Goal: Task Accomplishment & Management: Use online tool/utility

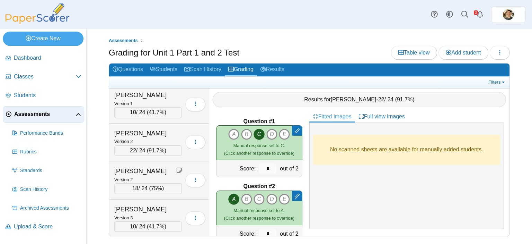
scroll to position [659, 0]
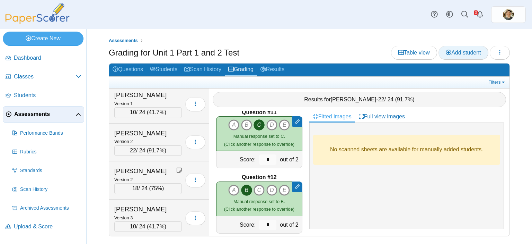
click at [467, 50] on span "Add student" at bounding box center [463, 53] width 35 height 6
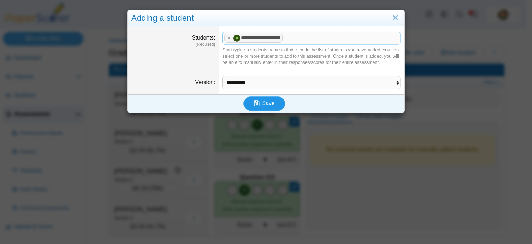
click at [260, 107] on button "Save" at bounding box center [265, 103] width 42 height 14
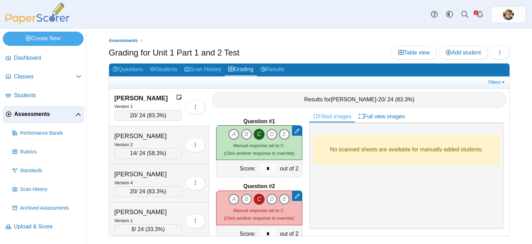
scroll to position [2277, 0]
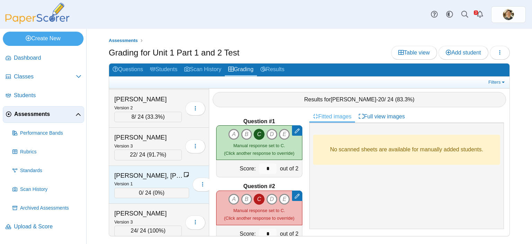
click at [184, 172] on icon at bounding box center [187, 175] width 6 height 6
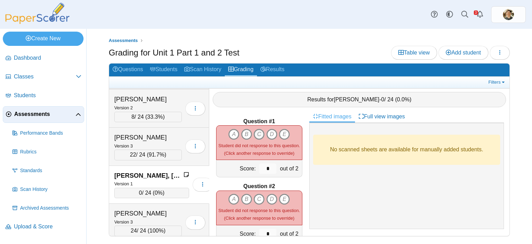
click at [257, 129] on icon "C" at bounding box center [259, 134] width 11 height 11
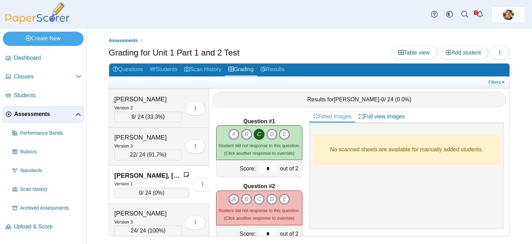
click at [235, 194] on icon "A" at bounding box center [233, 198] width 11 height 11
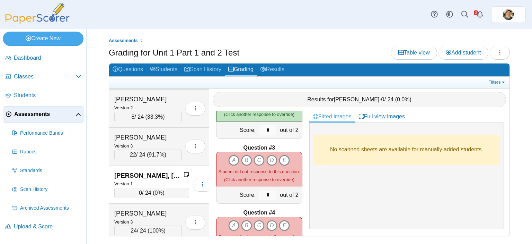
scroll to position [104, 0]
click at [244, 157] on icon "B" at bounding box center [246, 159] width 11 height 11
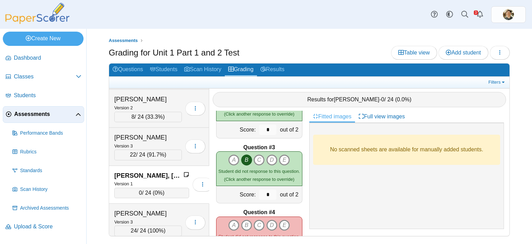
scroll to position [173, 0]
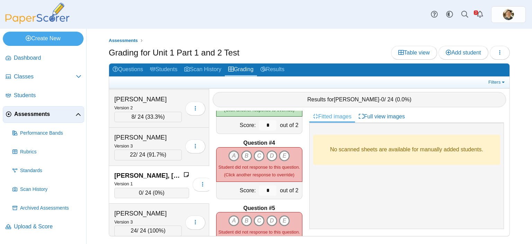
click at [232, 150] on icon "A" at bounding box center [233, 155] width 11 height 11
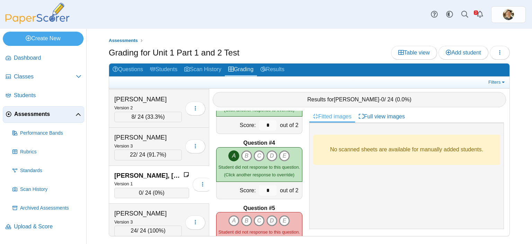
click at [271, 215] on icon "D" at bounding box center [272, 220] width 11 height 11
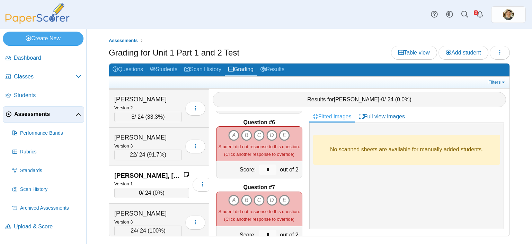
scroll to position [312, 0]
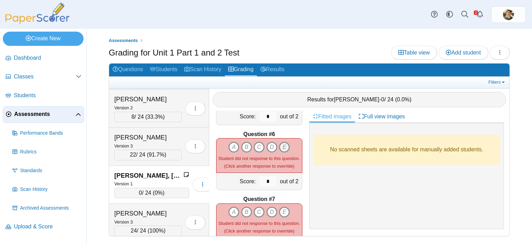
click at [283, 142] on icon "E" at bounding box center [284, 146] width 11 height 11
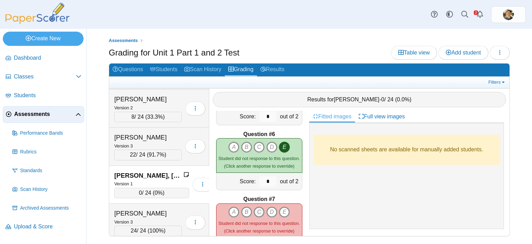
click at [256, 206] on icon "C" at bounding box center [259, 211] width 11 height 11
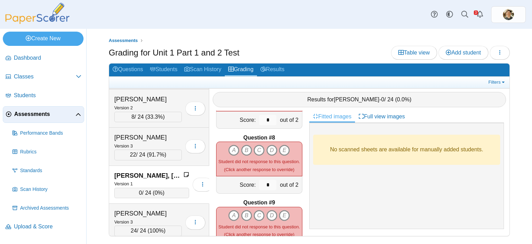
scroll to position [451, 0]
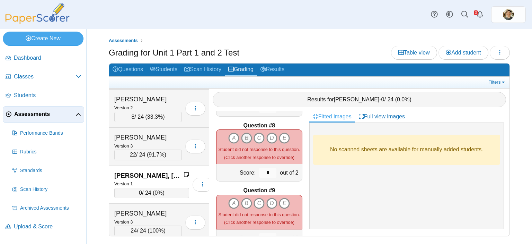
click at [243, 134] on icon "B" at bounding box center [246, 137] width 11 height 11
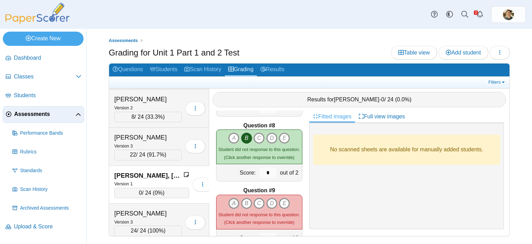
click at [232, 198] on icon "A" at bounding box center [233, 203] width 11 height 11
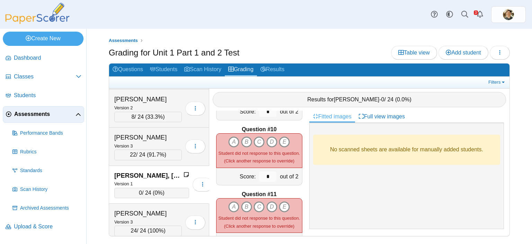
scroll to position [589, 0]
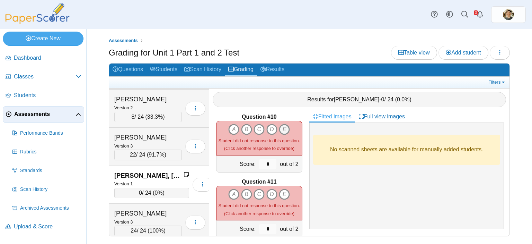
click at [283, 124] on icon "E" at bounding box center [284, 129] width 11 height 11
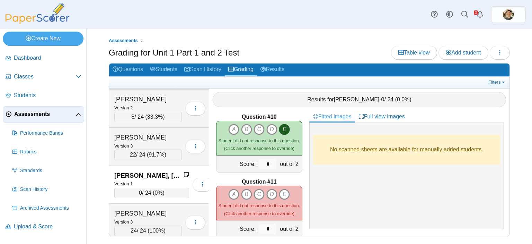
scroll to position [659, 0]
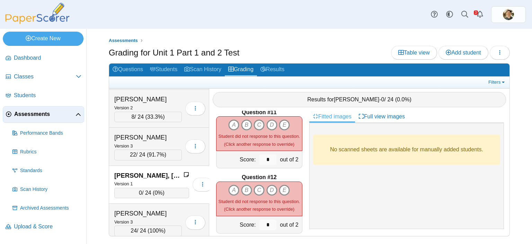
click at [255, 123] on icon "C" at bounding box center [259, 124] width 11 height 11
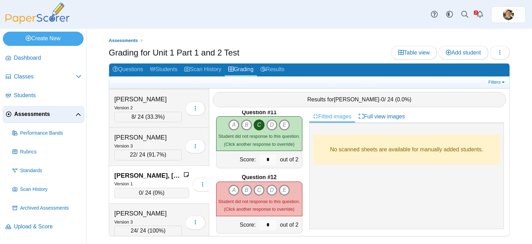
click at [258, 185] on icon "C" at bounding box center [259, 189] width 11 height 11
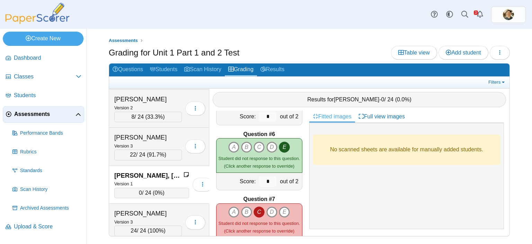
scroll to position [0, 0]
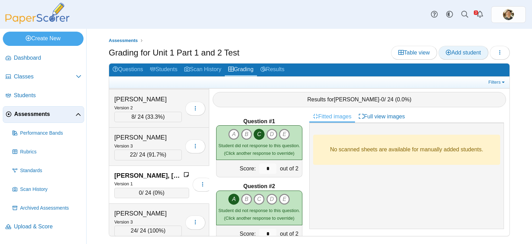
click at [448, 50] on span "Add student" at bounding box center [463, 53] width 35 height 6
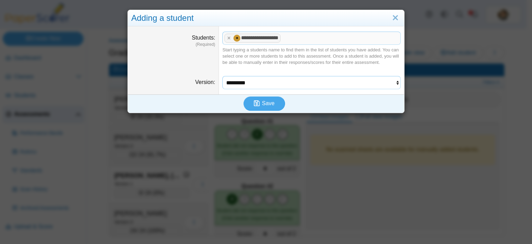
drag, startPoint x: 380, startPoint y: 81, endPoint x: 379, endPoint y: 84, distance: 3.6
click at [380, 81] on select "********* ********* ********* *********" at bounding box center [312, 82] width 179 height 13
select select "**********"
click at [223, 76] on select "********* ********* ********* *********" at bounding box center [312, 82] width 179 height 13
click at [265, 102] on span "Save" at bounding box center [268, 103] width 12 height 6
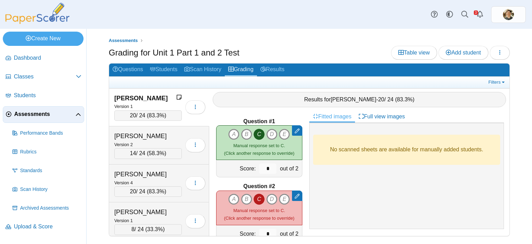
scroll to position [1258, 0]
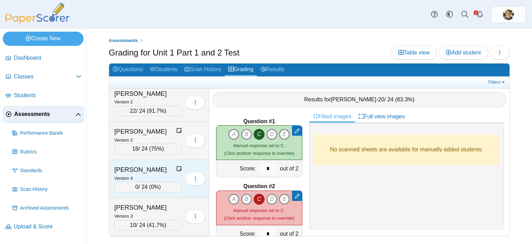
click at [176, 166] on icon at bounding box center [179, 169] width 6 height 6
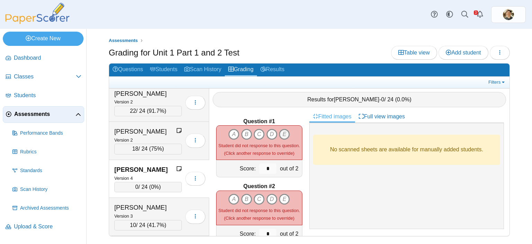
click at [281, 130] on icon "E" at bounding box center [284, 134] width 11 height 11
type input "*"
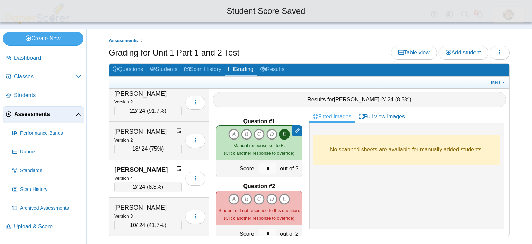
click at [268, 193] on icon "D" at bounding box center [272, 198] width 11 height 11
type input "*"
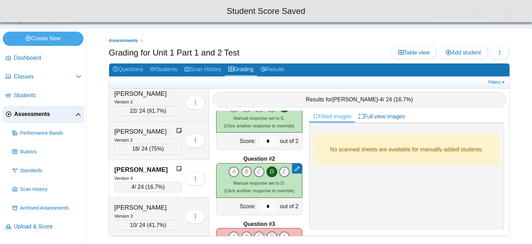
scroll to position [69, 0]
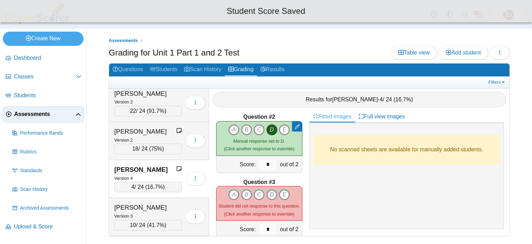
click at [270, 189] on icon "D" at bounding box center [272, 194] width 11 height 11
type input "*"
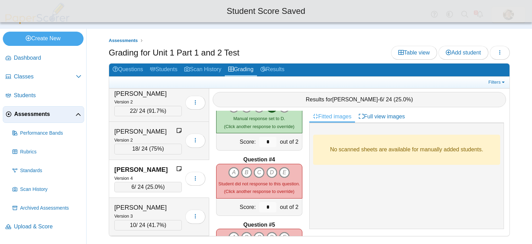
scroll to position [173, 0]
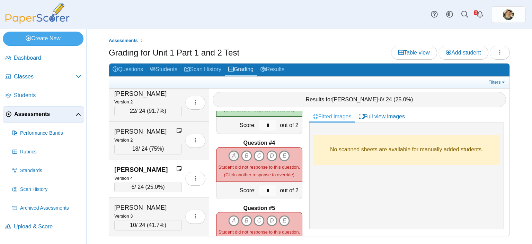
click at [228, 152] on icon "A" at bounding box center [233, 155] width 11 height 11
type input "*"
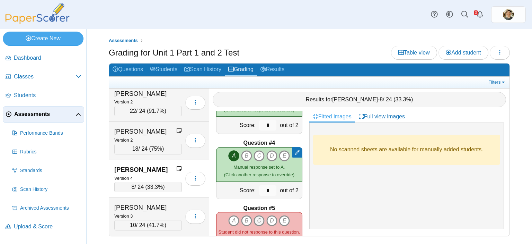
click at [256, 217] on icon "C" at bounding box center [259, 220] width 11 height 11
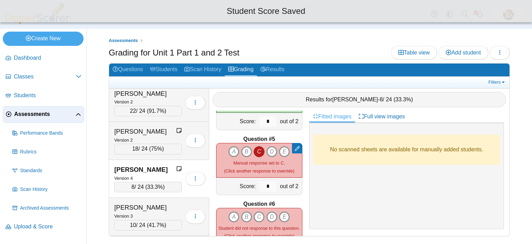
scroll to position [243, 0]
click at [282, 211] on icon "E" at bounding box center [284, 216] width 11 height 11
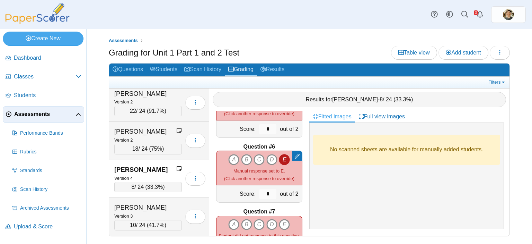
scroll to position [312, 0]
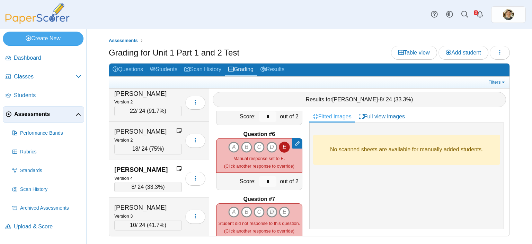
click at [270, 206] on icon "D" at bounding box center [272, 211] width 11 height 11
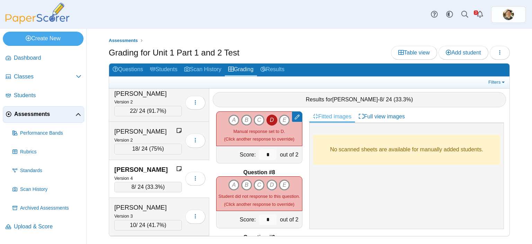
scroll to position [416, 0]
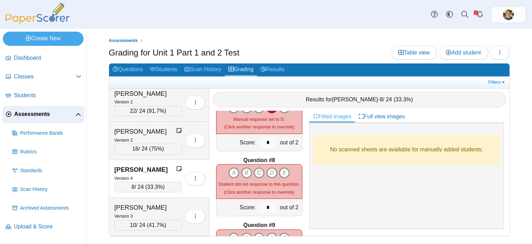
click at [258, 172] on icon "C" at bounding box center [259, 172] width 11 height 11
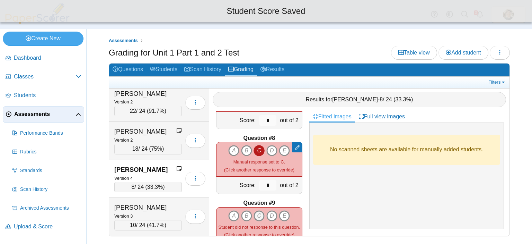
scroll to position [451, 0]
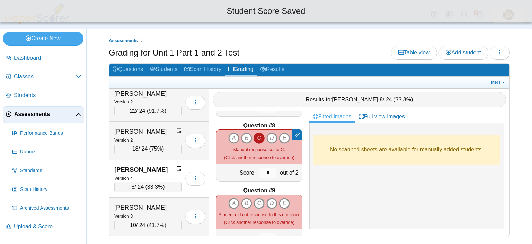
click at [257, 198] on icon "C" at bounding box center [259, 203] width 11 height 11
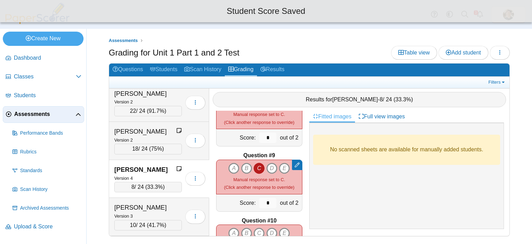
scroll to position [520, 0]
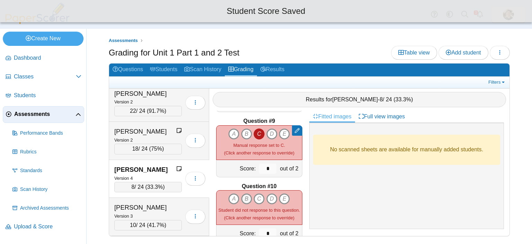
click at [246, 193] on icon "B" at bounding box center [246, 198] width 11 height 11
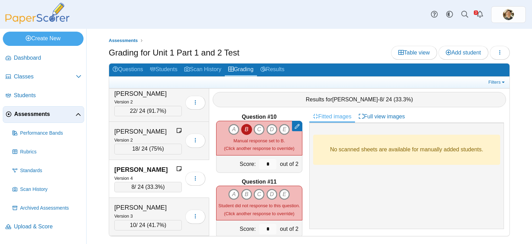
scroll to position [624, 0]
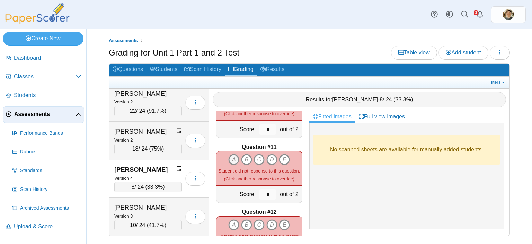
click at [231, 154] on icon "A" at bounding box center [233, 159] width 11 height 11
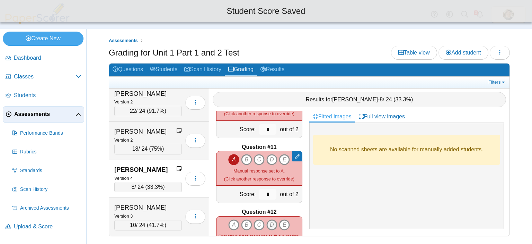
click at [271, 220] on icon "D" at bounding box center [272, 224] width 11 height 11
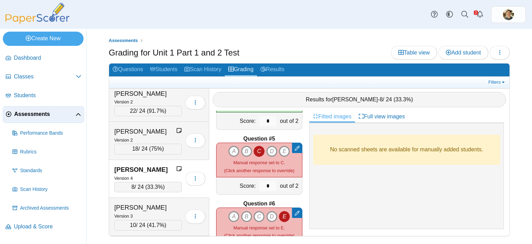
scroll to position [0, 0]
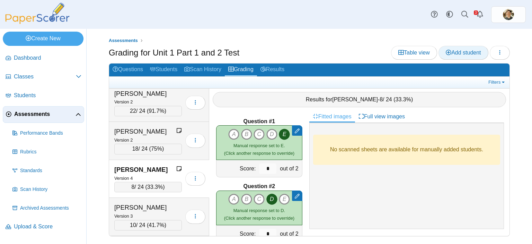
click at [463, 51] on span "Add student" at bounding box center [463, 53] width 35 height 6
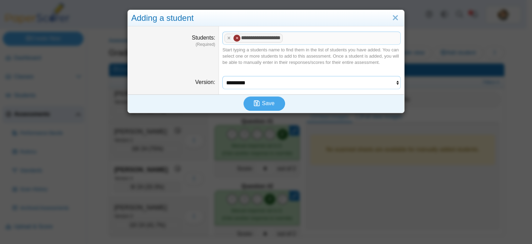
click at [388, 83] on select "********* ********* ********* *********" at bounding box center [312, 82] width 179 height 13
select select "**********"
click at [223, 76] on select "********* ********* ********* *********" at bounding box center [312, 82] width 179 height 13
click at [270, 105] on span "Save" at bounding box center [268, 103] width 12 height 6
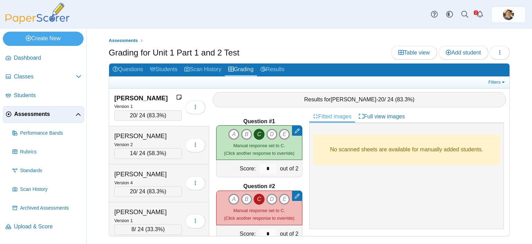
scroll to position [540, 0]
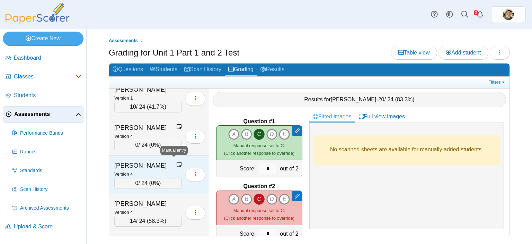
click at [176, 162] on icon at bounding box center [179, 165] width 6 height 6
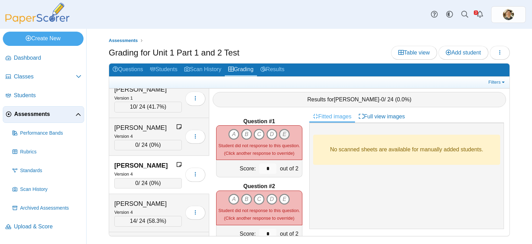
click at [279, 129] on icon "E" at bounding box center [284, 134] width 11 height 11
type input "*"
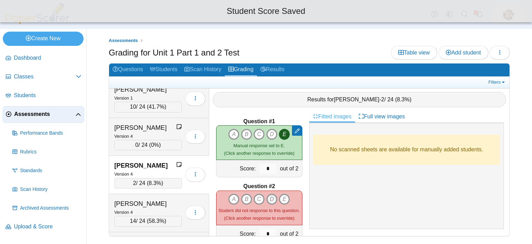
click at [268, 196] on icon "D" at bounding box center [272, 198] width 11 height 11
type input "*"
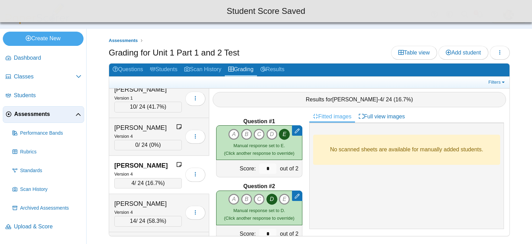
scroll to position [69, 0]
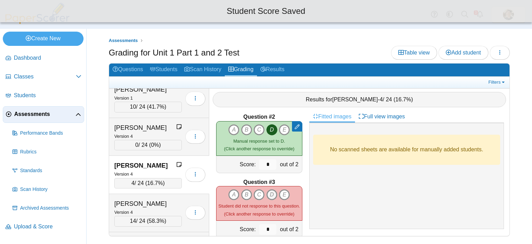
click at [268, 192] on icon "D" at bounding box center [272, 194] width 11 height 11
type input "*"
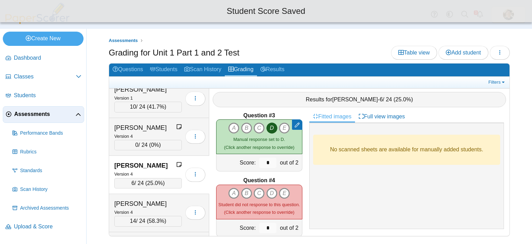
scroll to position [139, 0]
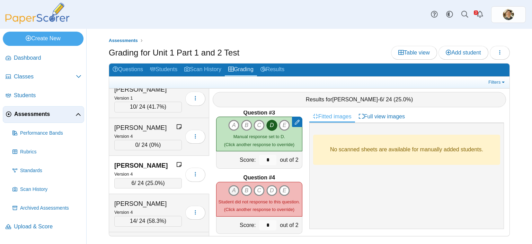
click at [232, 186] on icon "A" at bounding box center [233, 190] width 11 height 11
type input "*"
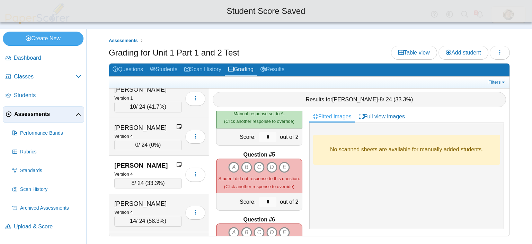
scroll to position [243, 0]
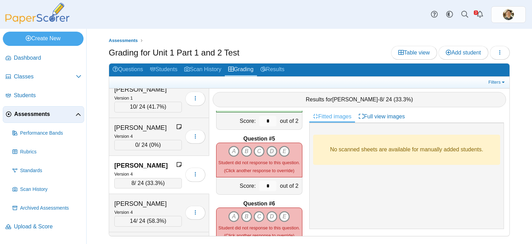
click at [269, 146] on icon "D" at bounding box center [272, 151] width 11 height 11
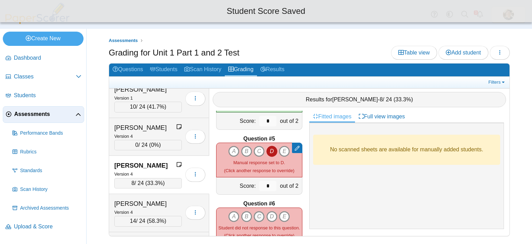
click at [257, 211] on icon "C" at bounding box center [259, 216] width 11 height 11
type input "*"
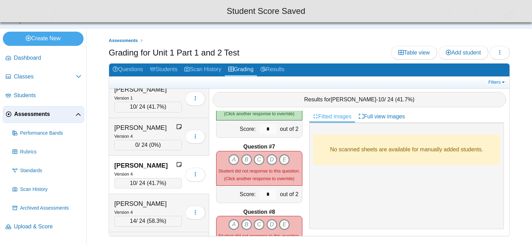
scroll to position [381, 0]
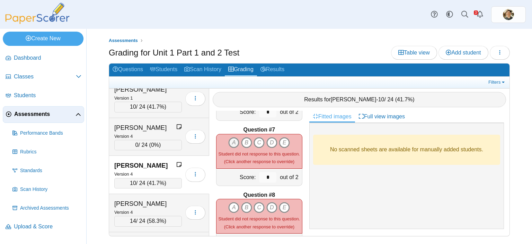
click at [232, 138] on icon "A" at bounding box center [233, 142] width 11 height 11
type input "*"
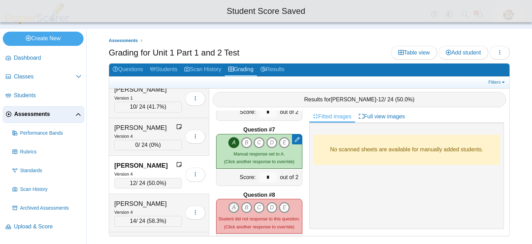
click at [232, 203] on icon "A" at bounding box center [233, 207] width 11 height 11
type input "*"
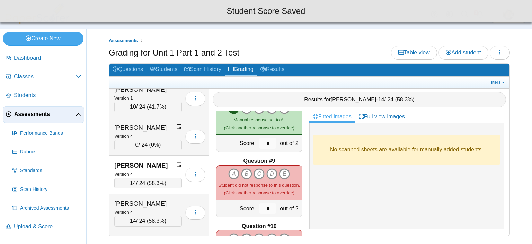
scroll to position [520, 0]
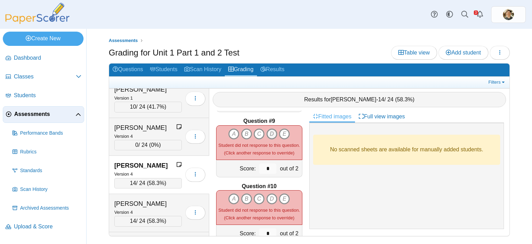
click at [269, 128] on icon "D" at bounding box center [272, 133] width 11 height 11
type input "*"
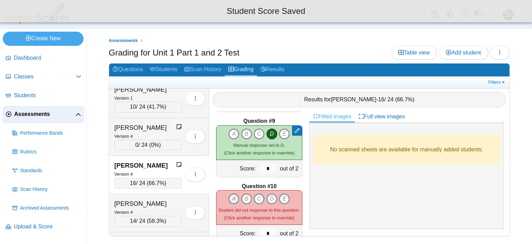
click at [230, 193] on icon "A" at bounding box center [233, 198] width 11 height 11
type input "*"
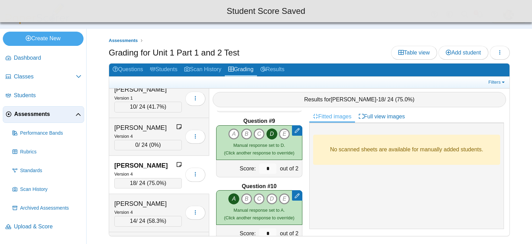
scroll to position [589, 0]
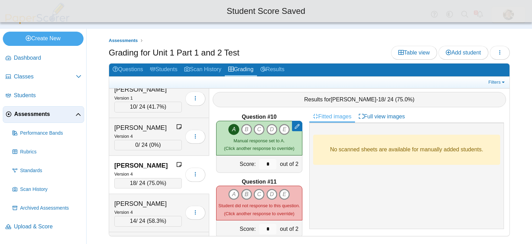
click at [243, 190] on icon "B" at bounding box center [246, 194] width 11 height 11
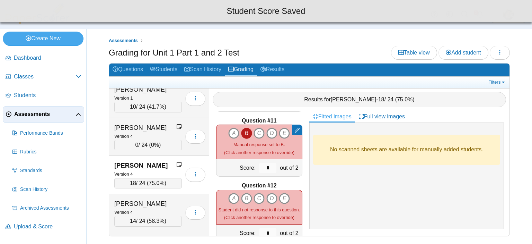
scroll to position [659, 0]
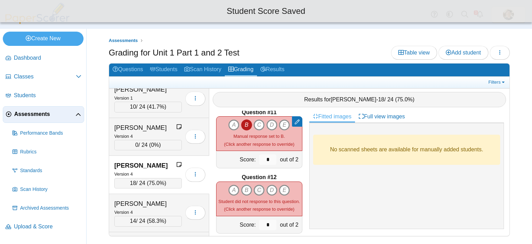
click at [255, 185] on icon "C" at bounding box center [259, 189] width 11 height 11
type input "*"
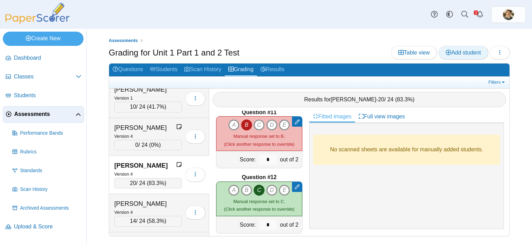
click at [470, 52] on span "Add student" at bounding box center [463, 53] width 35 height 6
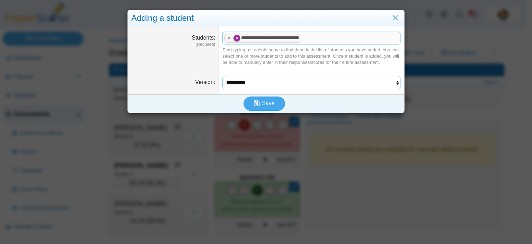
click at [374, 84] on select "********* ********* ********* *********" at bounding box center [312, 82] width 179 height 13
select select "**********"
click at [223, 76] on select "********* ********* ********* *********" at bounding box center [312, 82] width 179 height 13
click at [262, 101] on span "Save" at bounding box center [268, 103] width 12 height 6
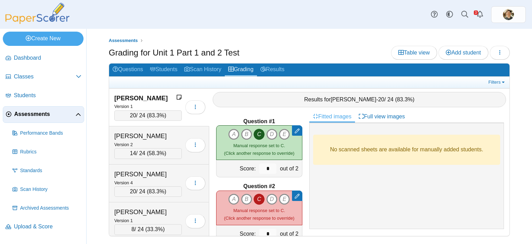
scroll to position [3335, 0]
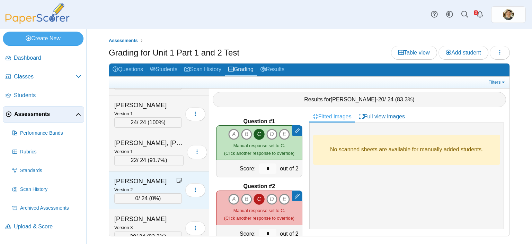
click at [177, 177] on icon at bounding box center [179, 180] width 6 height 6
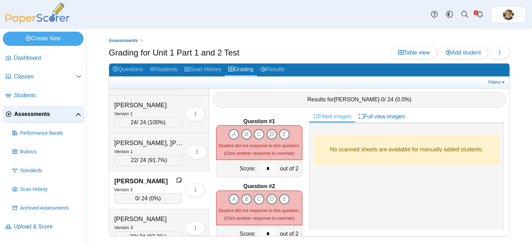
click at [271, 129] on icon "D" at bounding box center [272, 134] width 11 height 11
type input "*"
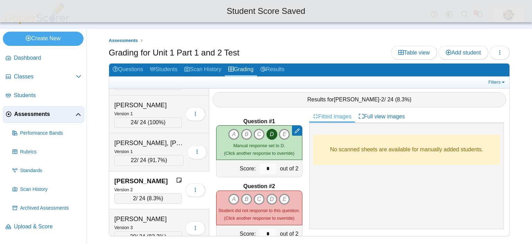
click at [268, 197] on icon "D" at bounding box center [272, 198] width 11 height 11
type input "*"
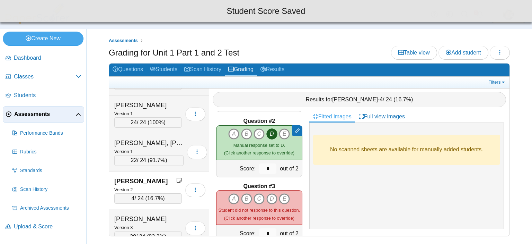
scroll to position [69, 0]
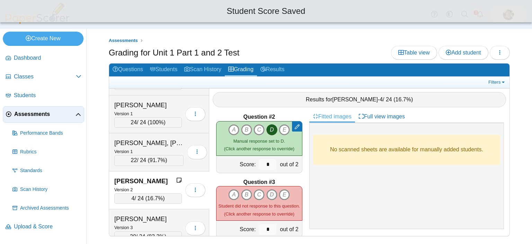
click at [269, 190] on icon "D" at bounding box center [272, 194] width 11 height 11
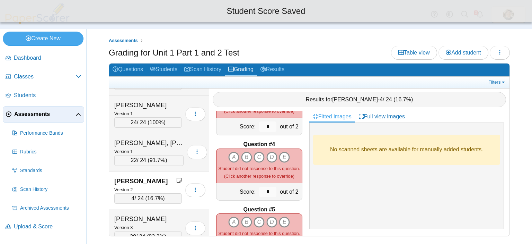
scroll to position [173, 0]
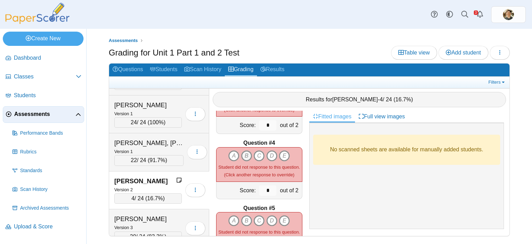
click at [242, 151] on icon "B" at bounding box center [246, 155] width 11 height 11
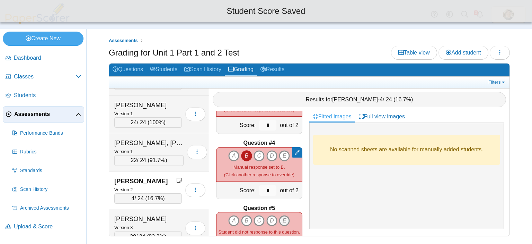
click at [282, 216] on icon "E" at bounding box center [284, 220] width 11 height 11
type input "*"
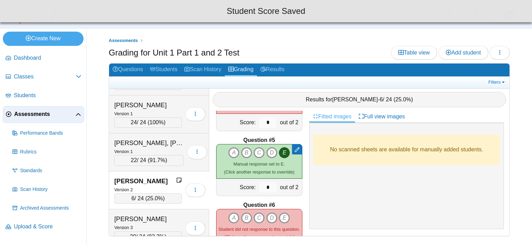
scroll to position [243, 0]
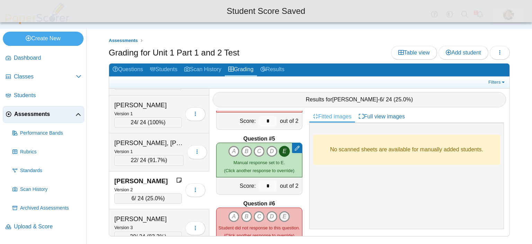
click at [281, 211] on icon "E" at bounding box center [284, 216] width 11 height 11
type input "*"
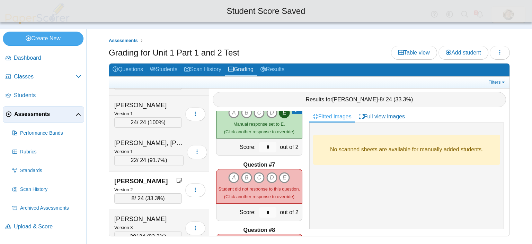
scroll to position [347, 0]
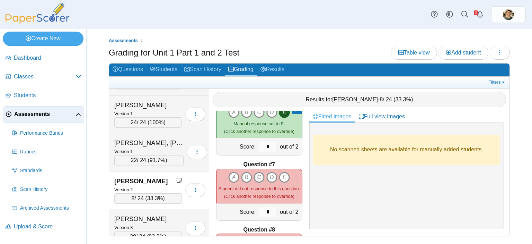
click at [258, 172] on icon "C" at bounding box center [259, 177] width 11 height 11
type input "*"
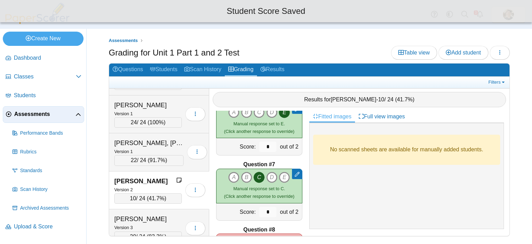
scroll to position [416, 0]
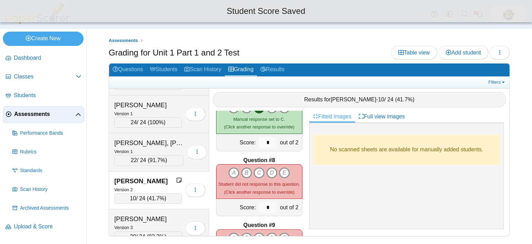
click at [245, 169] on icon "B" at bounding box center [246, 172] width 11 height 11
type input "*"
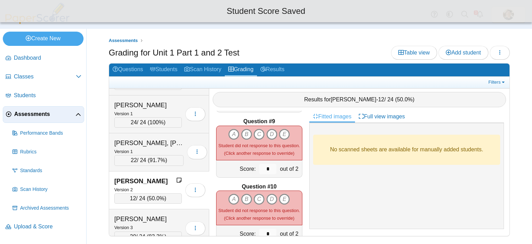
scroll to position [520, 0]
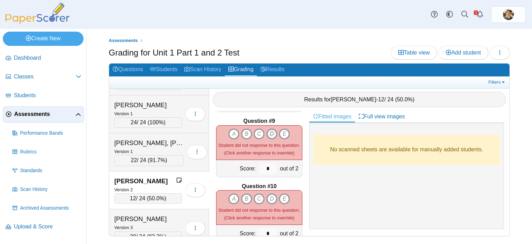
click at [268, 131] on icon "D" at bounding box center [272, 133] width 11 height 11
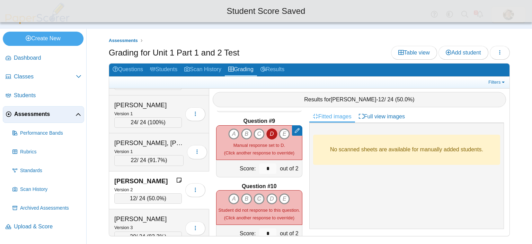
click at [257, 193] on icon "C" at bounding box center [259, 198] width 11 height 11
type input "*"
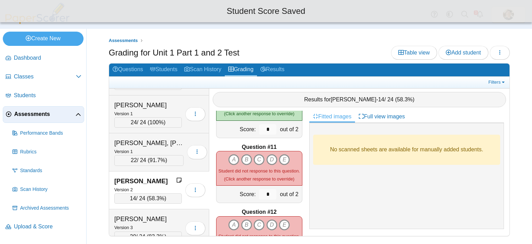
scroll to position [659, 0]
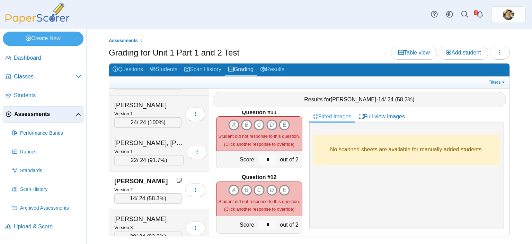
click at [229, 122] on icon "A" at bounding box center [233, 124] width 11 height 11
type input "*"
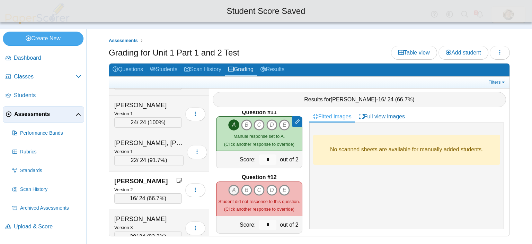
click at [232, 184] on icon "A" at bounding box center [233, 189] width 11 height 11
type input "*"
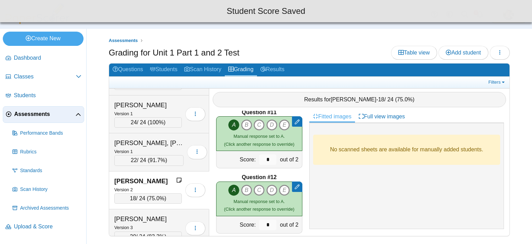
scroll to position [668, 0]
